Goal: Task Accomplishment & Management: Manage account settings

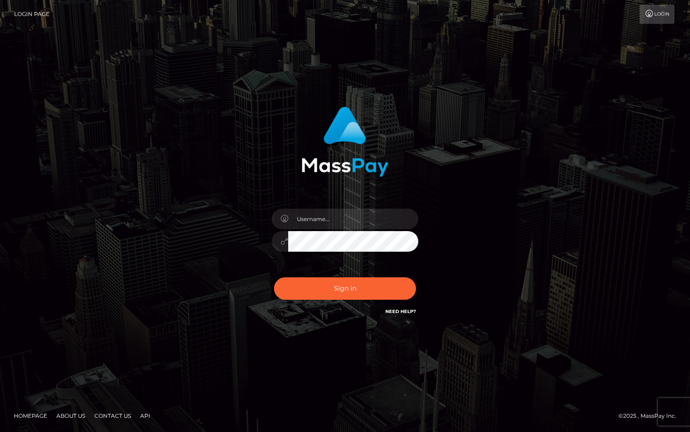
click at [342, 225] on input "text" at bounding box center [353, 219] width 130 height 21
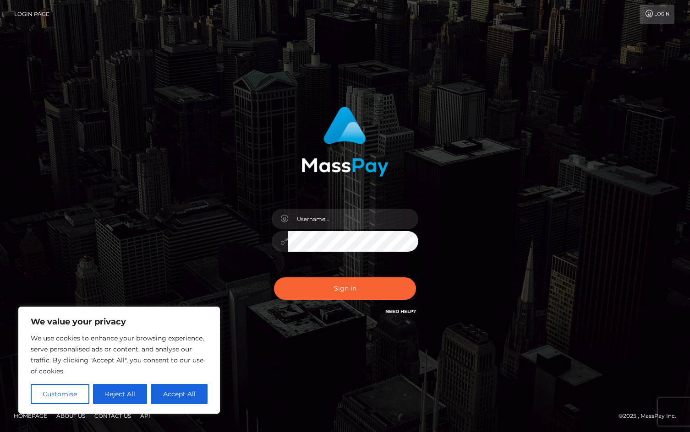
drag, startPoint x: 581, startPoint y: 204, endPoint x: 504, endPoint y: 206, distance: 76.5
click at [579, 204] on div "Sign in" at bounding box center [345, 216] width 522 height 233
drag, startPoint x: 338, startPoint y: 224, endPoint x: 299, endPoint y: 223, distance: 39.8
click at [299, 223] on input "text" at bounding box center [353, 219] width 130 height 21
paste input "1988-07-25"
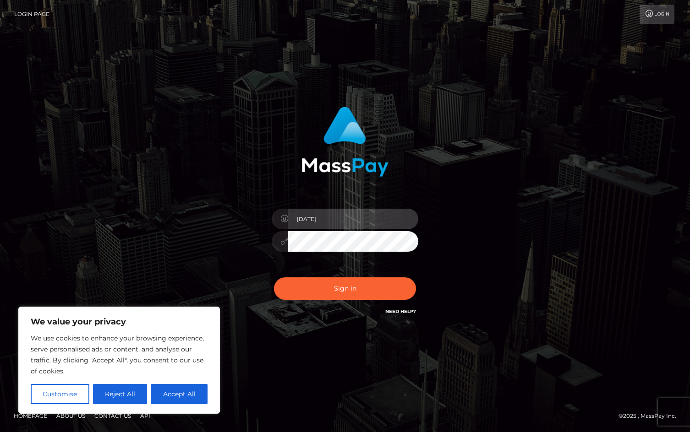
type input "1988-07-25"
drag, startPoint x: 578, startPoint y: 232, endPoint x: 547, endPoint y: 231, distance: 30.7
click at [578, 232] on div "1988-07-25 Sign in" at bounding box center [345, 216] width 522 height 233
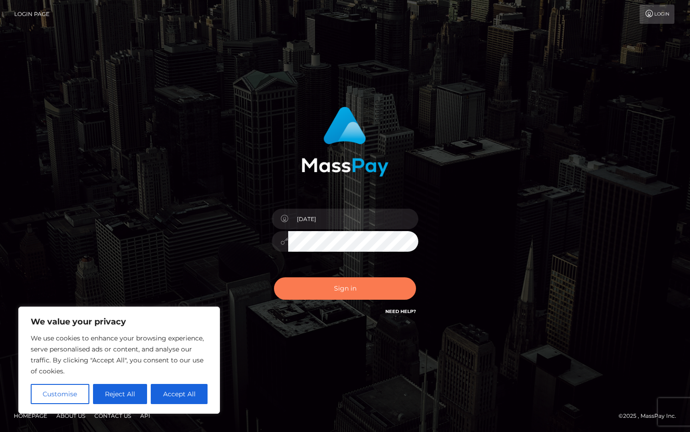
click at [361, 291] on button "Sign in" at bounding box center [345, 288] width 142 height 22
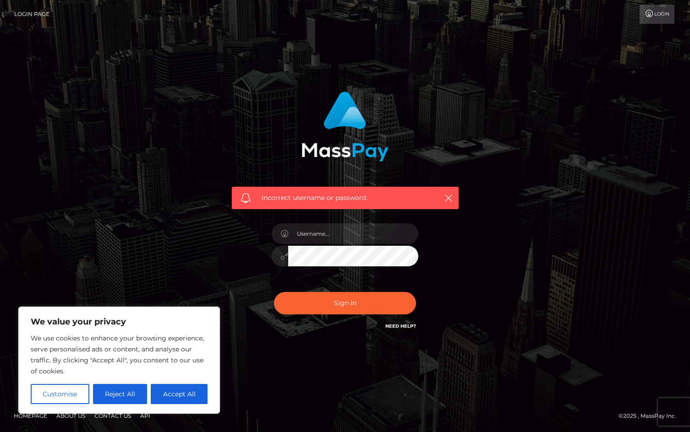
click at [408, 326] on link "Need Help?" at bounding box center [400, 326] width 31 height 6
click at [450, 196] on icon "button" at bounding box center [448, 198] width 9 height 9
click at [152, 271] on div "Incorrect username or password." at bounding box center [345, 216] width 522 height 263
click at [655, 13] on link "Login" at bounding box center [656, 14] width 35 height 19
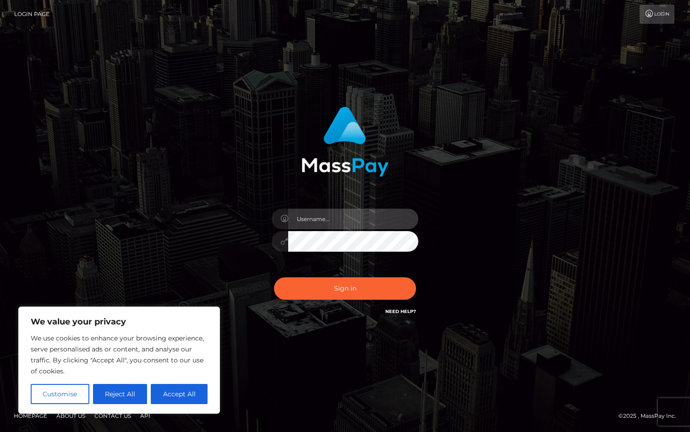
click at [327, 221] on input "text" at bounding box center [353, 219] width 130 height 21
type input "[DATE]"
